Goal: Check status: Check status

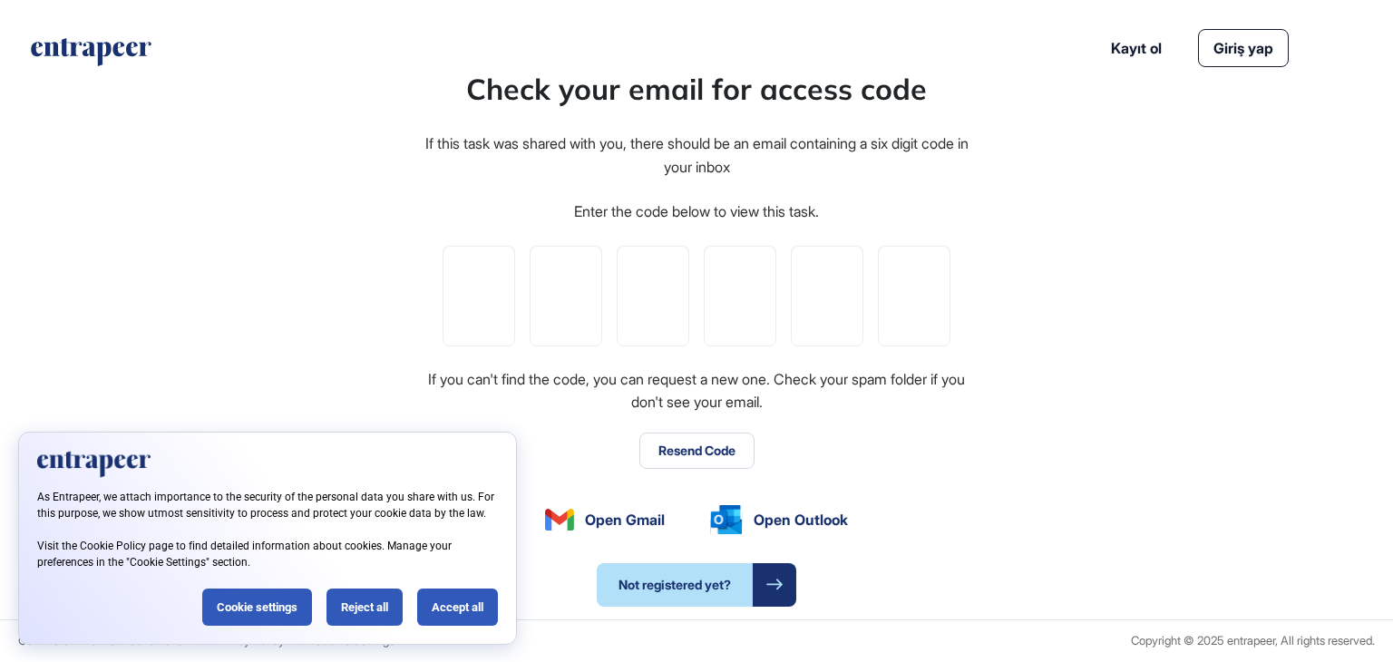
type input "*"
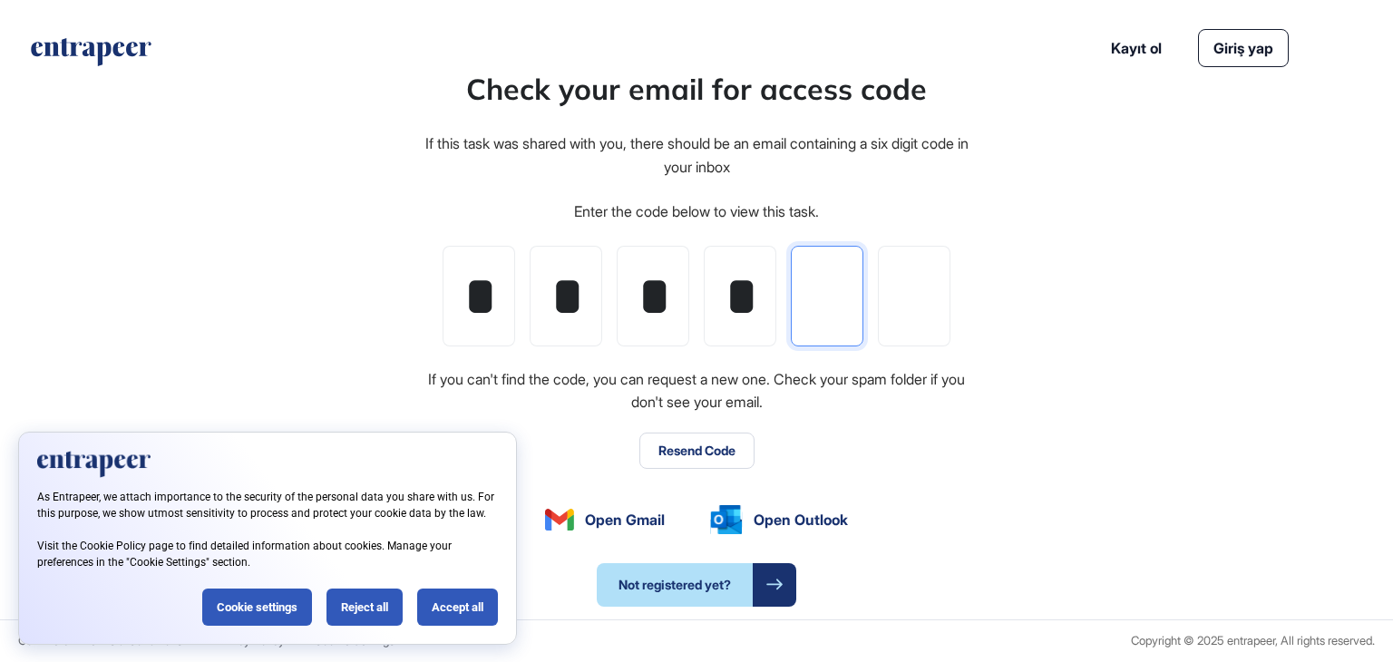
type input "*"
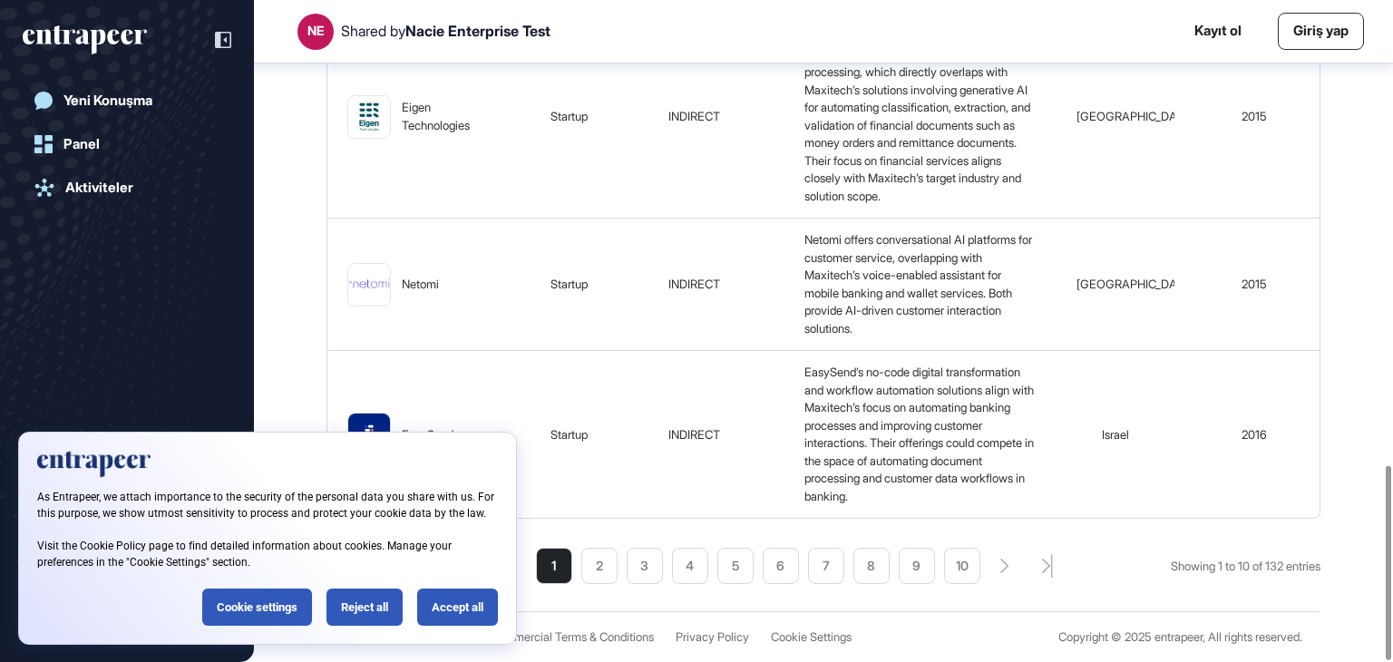
scroll to position [1584, 0]
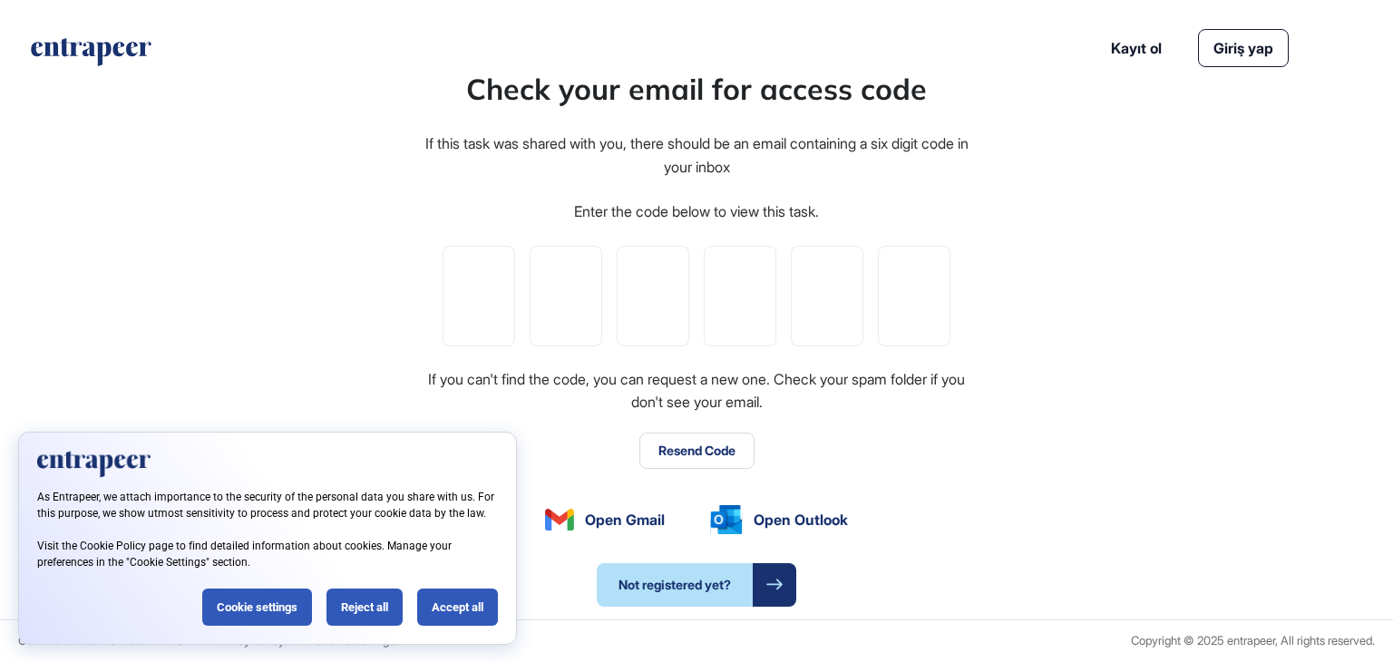
type input "*"
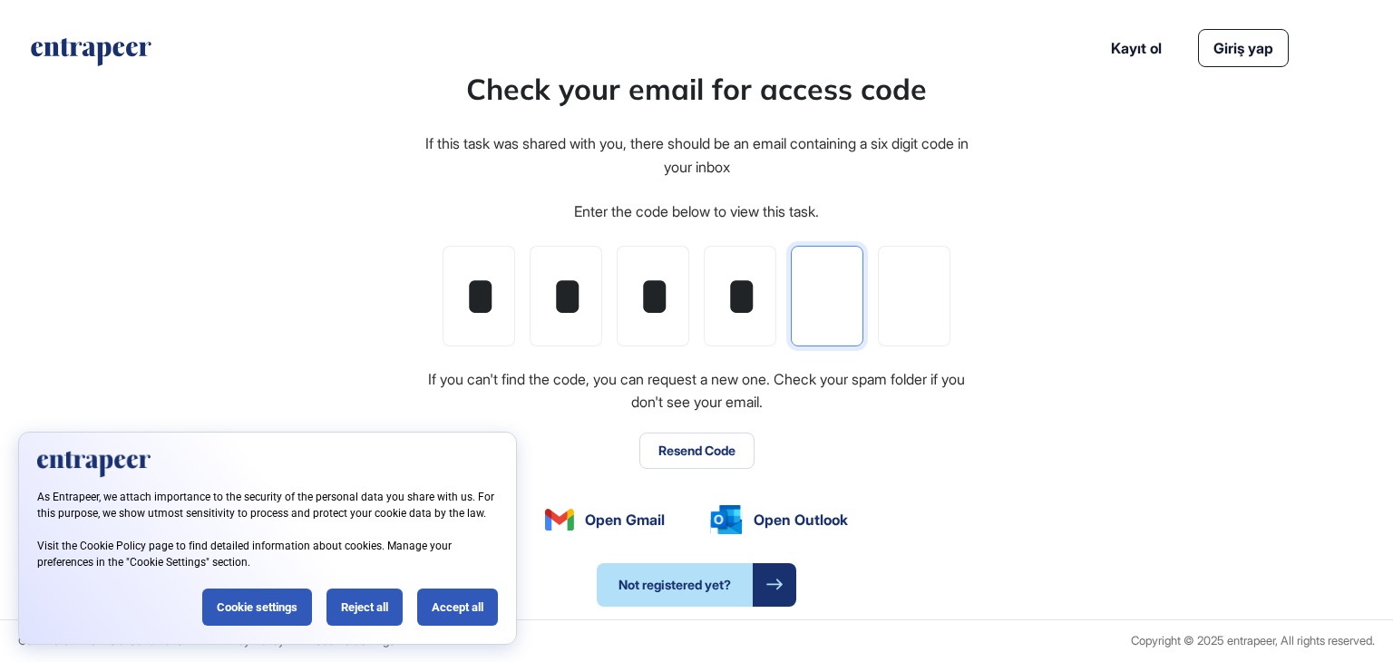
type input "*"
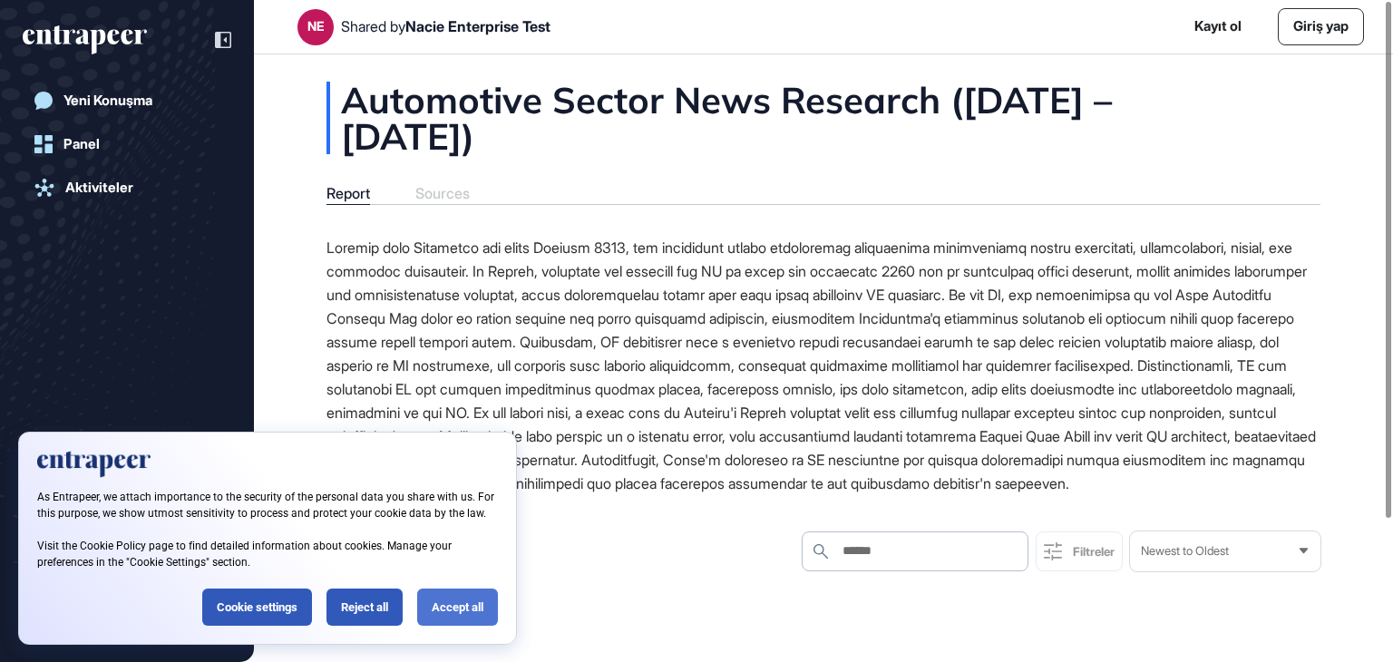
click at [457, 608] on div "Accept all" at bounding box center [457, 607] width 81 height 37
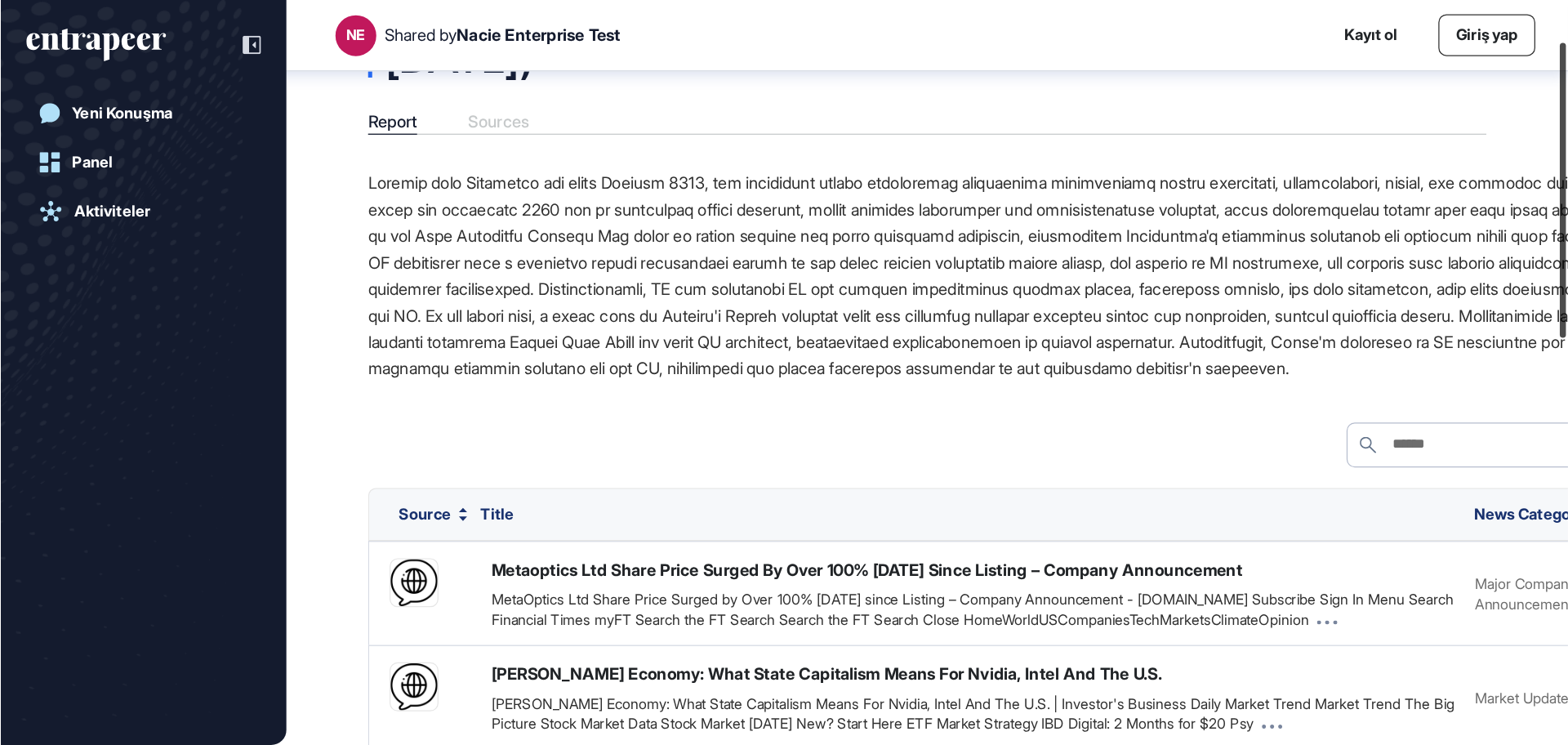
scroll to position [82, 0]
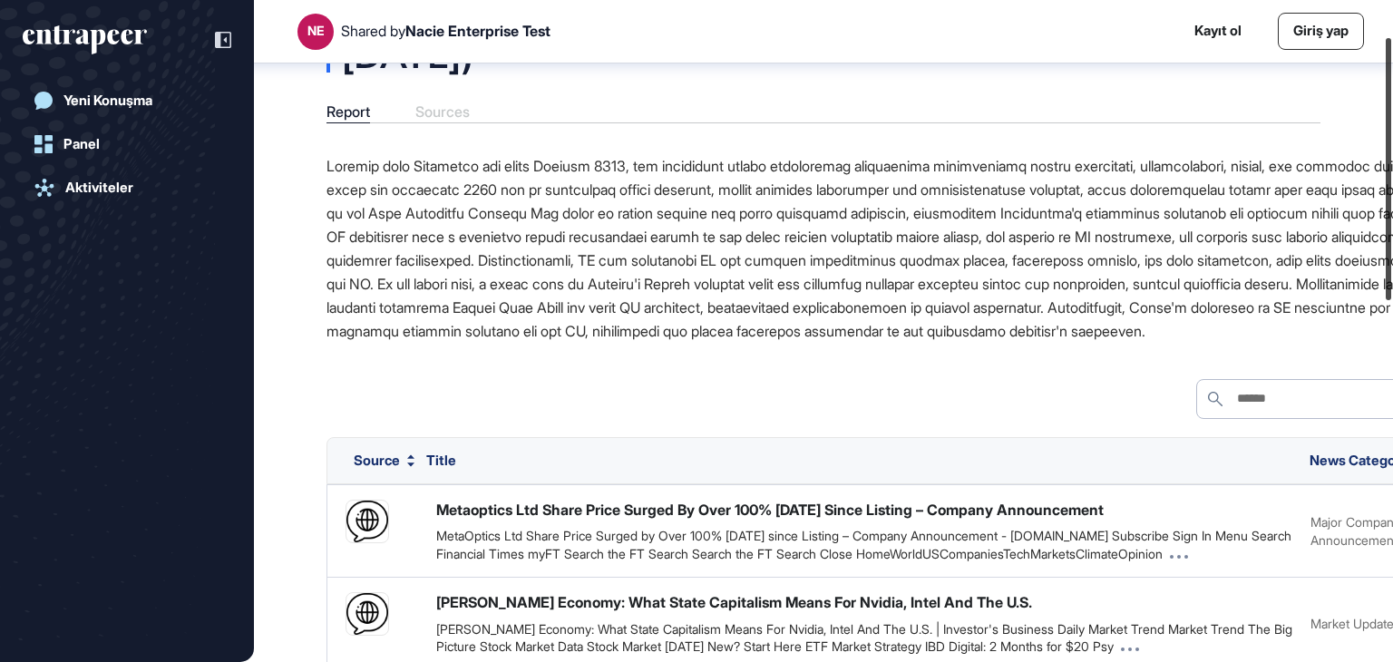
drag, startPoint x: 1392, startPoint y: 153, endPoint x: 1392, endPoint y: 190, distance: 36.3
click at [1391, 190] on div at bounding box center [1388, 169] width 5 height 262
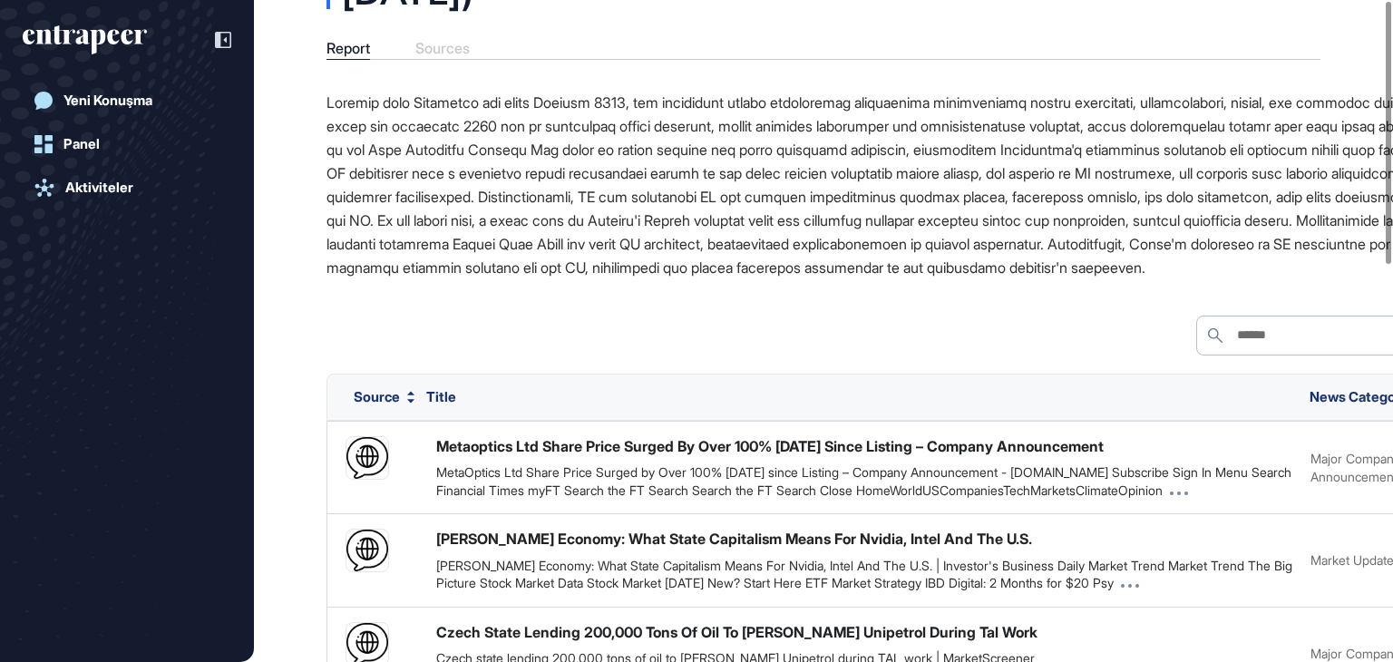
scroll to position [0, 0]
